Goal: Navigation & Orientation: Find specific page/section

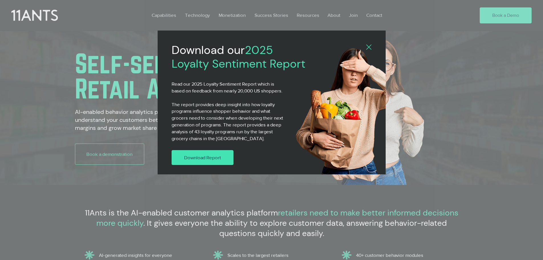
click at [214, 157] on span "Download Report" at bounding box center [202, 157] width 37 height 7
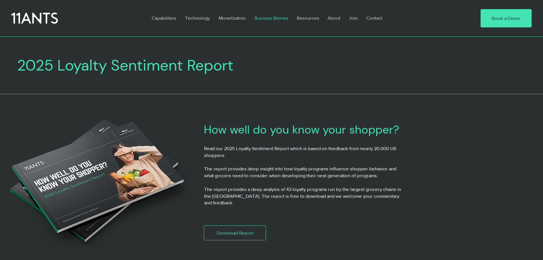
click at [276, 19] on p "Success Stories" at bounding box center [271, 17] width 39 height 13
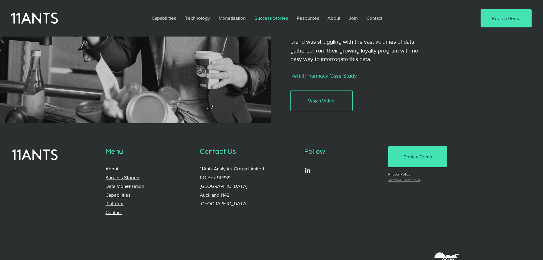
scroll to position [1254, 0]
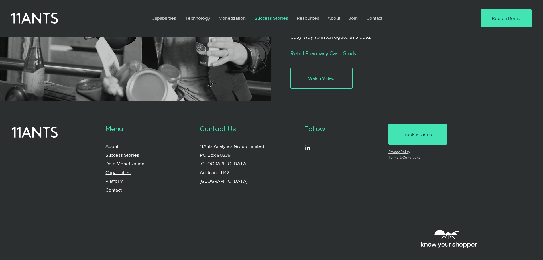
click at [259, 201] on div at bounding box center [271, 184] width 543 height 166
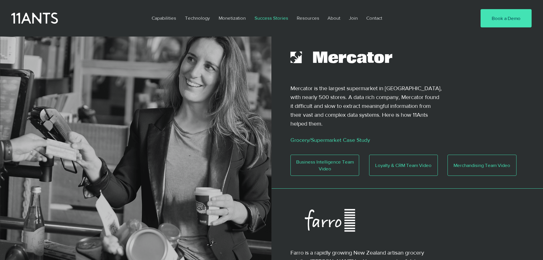
scroll to position [235, 0]
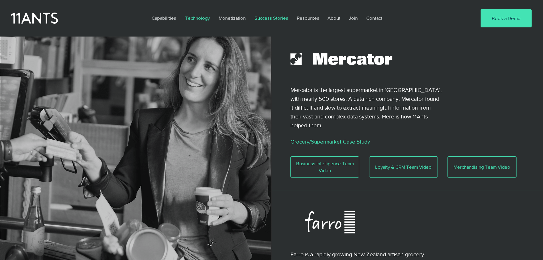
click at [193, 20] on p "Technology" at bounding box center [197, 17] width 31 height 13
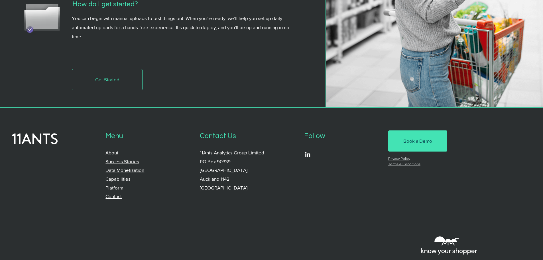
scroll to position [1822, 0]
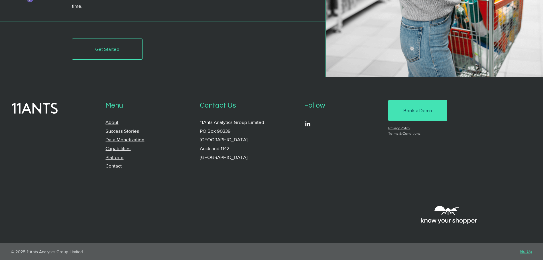
click at [115, 157] on link "Platform" at bounding box center [114, 156] width 18 height 5
